Goal: Task Accomplishment & Management: Manage account settings

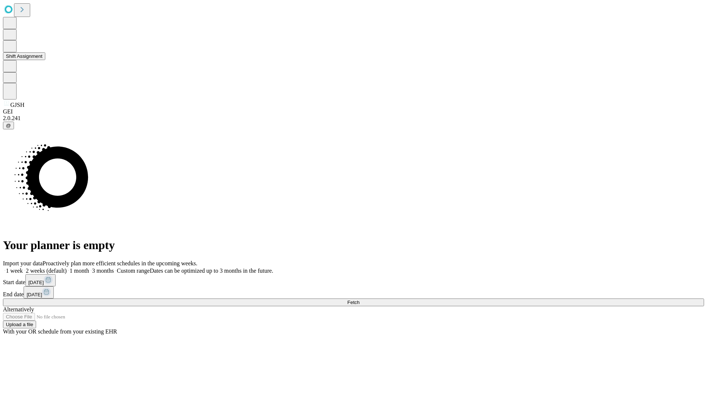
click at [45, 60] on button "Shift Assignment" at bounding box center [24, 56] width 42 height 8
